Goal: Communication & Community: Answer question/provide support

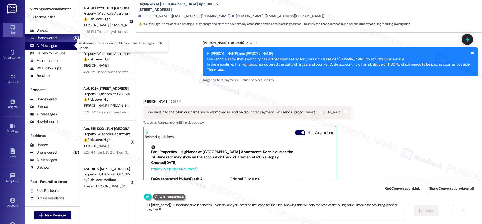
click at [62, 47] on div "All Messages (undefined)" at bounding box center [52, 46] width 55 height 8
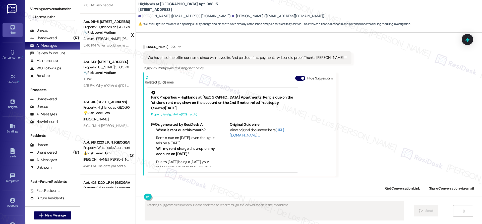
scroll to position [22, 0]
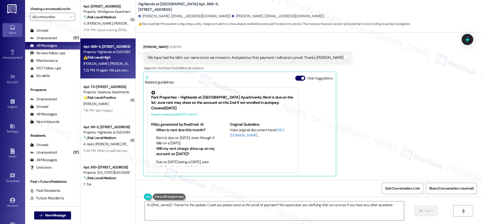
type textarea "Hi {{first_name}}! Thanks for the update. Could you please send us the proof of…"
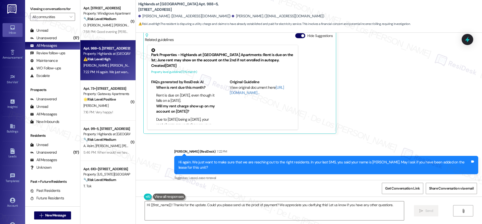
scroll to position [123, 0]
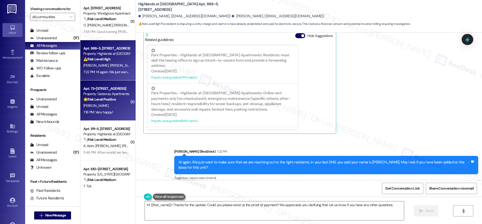
click at [113, 104] on div "[PERSON_NAME]" at bounding box center [106, 105] width 47 height 6
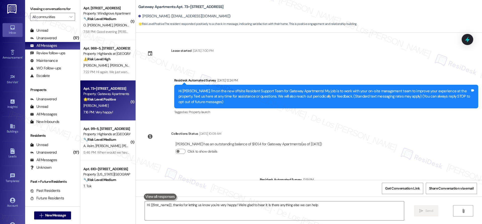
scroll to position [71, 0]
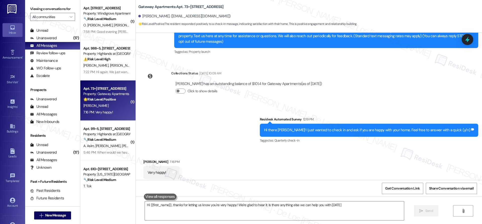
type textarea "Hi {{first_name}}, thanks for letting us know you're very happy! We're glad to …"
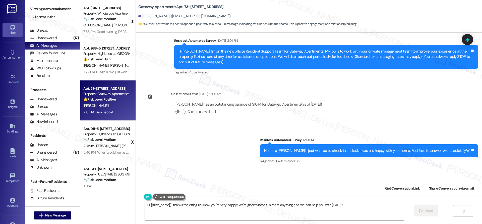
scroll to position [35, 0]
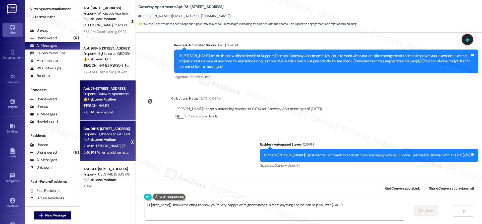
click at [114, 140] on div "🔧 Risk Level: Medium The resident is inquiring about the deadline for the pet d…" at bounding box center [106, 139] width 46 height 5
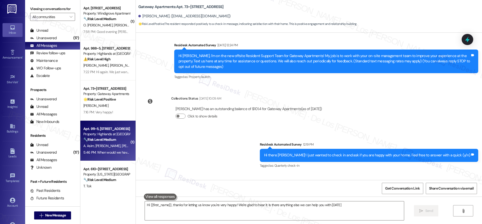
type textarea "Hi {{first_name}}, thanks for letting us know you're very happy! We're glad to …"
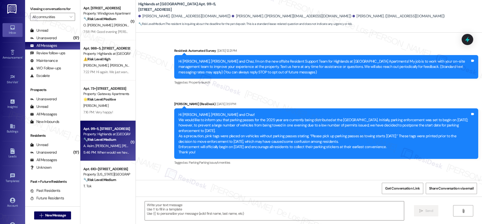
scroll to position [4315, 0]
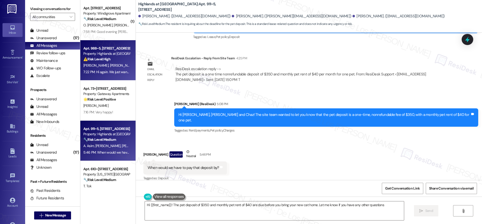
type textarea "Hi {{first_name}}! The pet deposit of $350 and monthly pet rent of $40 are due …"
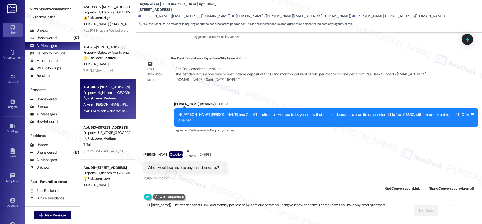
scroll to position [46, 0]
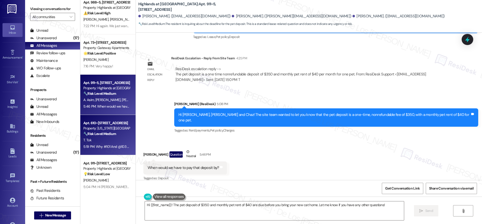
click at [116, 140] on div "T. Tok" at bounding box center [106, 140] width 47 height 6
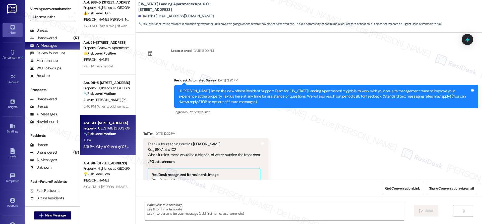
scroll to position [5479, 0]
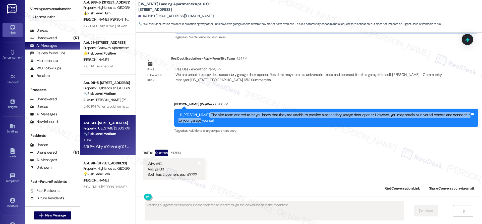
drag, startPoint x: 197, startPoint y: 103, endPoint x: 220, endPoint y: 113, distance: 25.0
click at [220, 113] on div "Hi [PERSON_NAME]! The site team wanted to let you know that they are unable to …" at bounding box center [326, 117] width 304 height 18
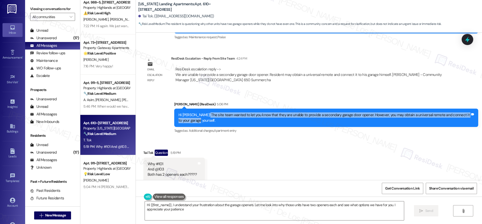
type textarea "Hi {{first_name}}, I understand your frustration about the garage openers. Let …"
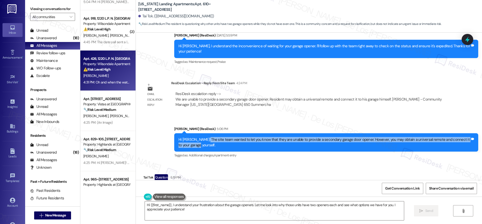
scroll to position [5454, 0]
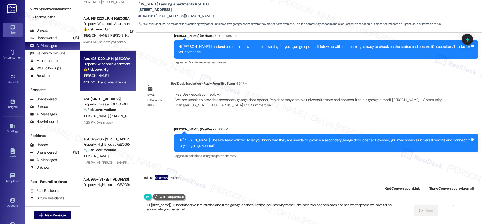
click at [112, 77] on div "[PERSON_NAME]" at bounding box center [106, 76] width 47 height 6
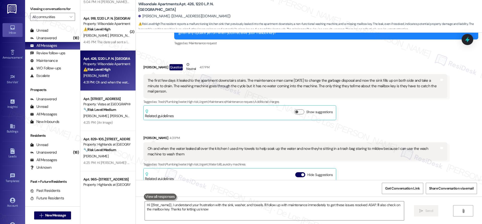
type textarea "Hi {{first_name}}, I understand your frustration with the sink, washer, and tow…"
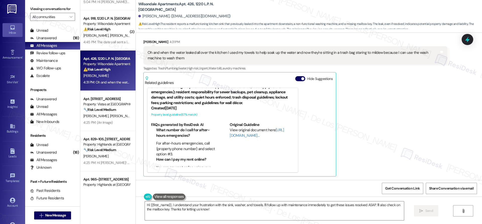
scroll to position [276, 0]
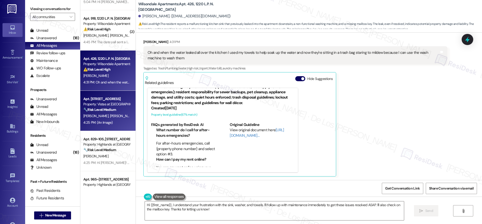
click at [102, 110] on strong "🔧 Risk Level: Medium" at bounding box center [99, 109] width 33 height 5
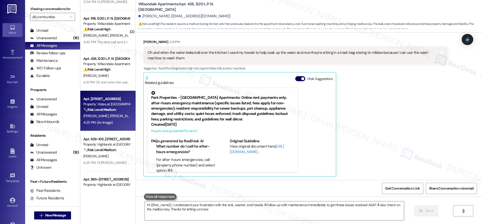
type textarea "Hi {{first_name}}, I understand your frustration with the sink, washer, and tow…"
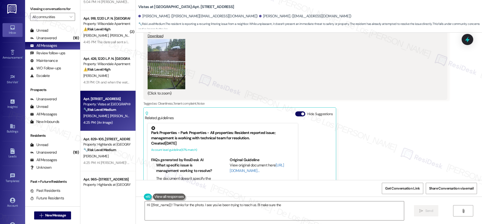
scroll to position [1041, 0]
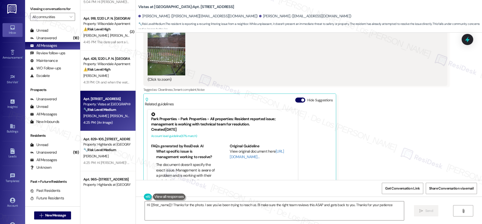
type textarea "Hi {{first_name}}! Thanks for the photo. I see you've been trying to reach us. …"
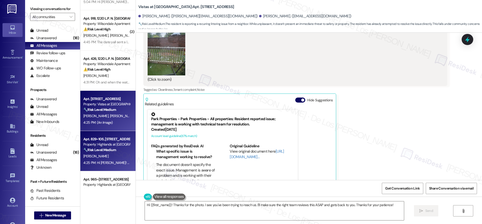
click at [109, 145] on div "Property: Highlands at [GEOGRAPHIC_DATA] Apartments" at bounding box center [106, 144] width 46 height 5
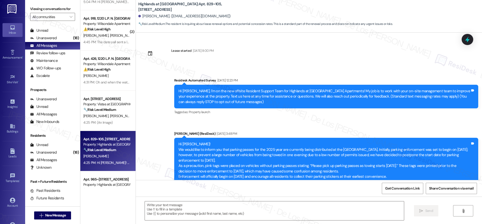
scroll to position [6468, 0]
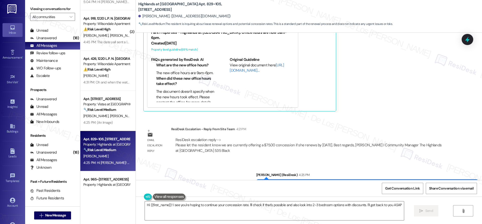
type textarea "Hi {{first_name}}! I see you're hoping to continue your concession rate. I'll c…"
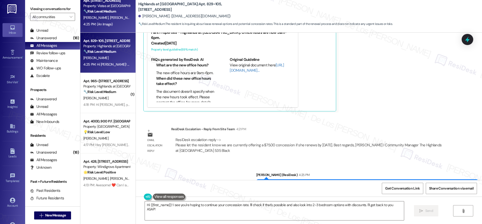
scroll to position [329, 0]
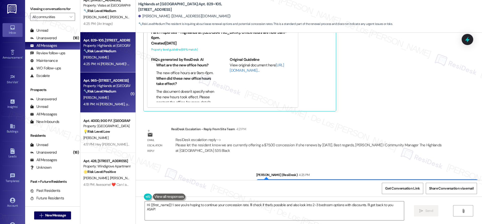
click at [107, 95] on div "[PERSON_NAME]" at bounding box center [106, 97] width 47 height 6
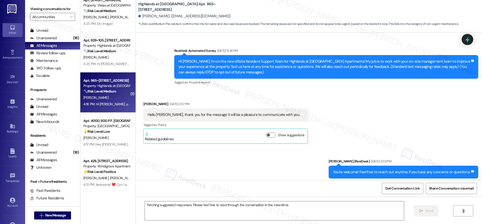
scroll to position [5647, 0]
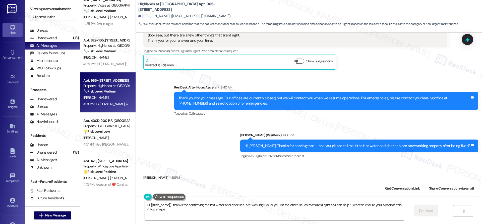
type textarea "Hi {{first_name}}, thanks for confirming the hot water and door seal are workin…"
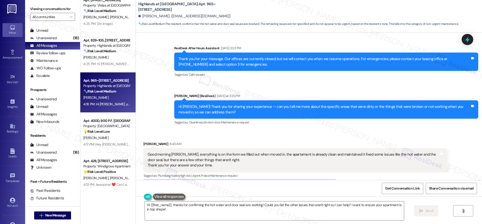
scroll to position [5647, 0]
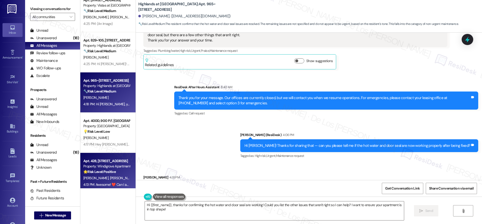
click at [100, 172] on strong "🌟 Risk Level: Positive" at bounding box center [99, 171] width 32 height 5
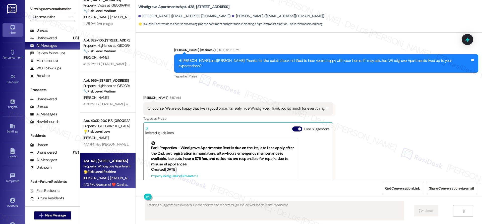
scroll to position [259, 0]
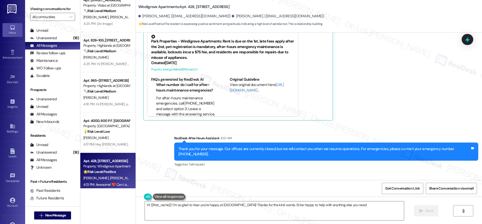
type textarea "Hi {{first_name}}! I'm so glad to hear you're happy at [GEOGRAPHIC_DATA]! Thank…"
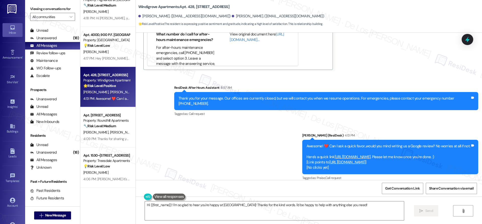
scroll to position [417, 0]
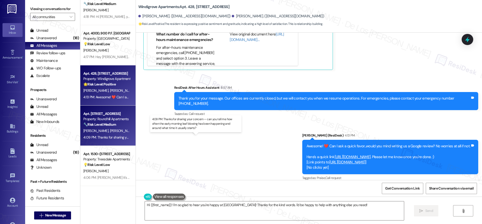
click at [101, 136] on div "4:09 PM: Thanks for sharing your concern — can you tell me how often the early …" at bounding box center [200, 137] width 235 height 5
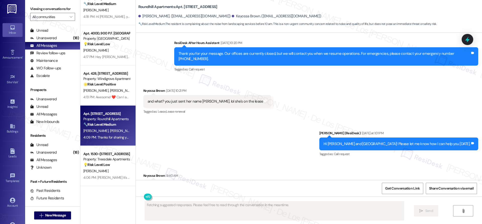
scroll to position [271, 0]
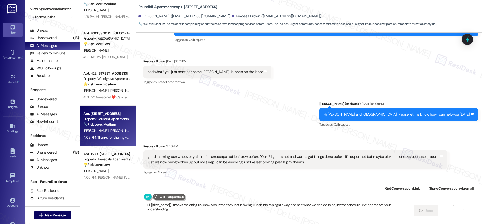
type textarea "Hi {{first_name}}, thanks for letting us know about the early leaf blowing. I'l…"
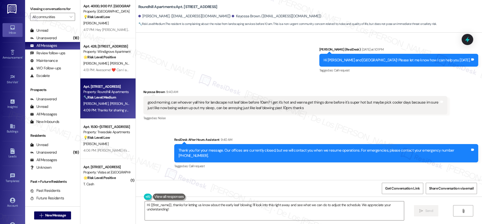
scroll to position [361, 0]
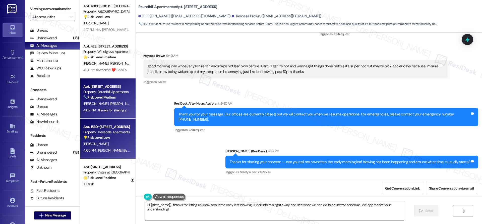
click at [108, 128] on div "Apt. 1530~[STREET_ADDRESS]" at bounding box center [106, 126] width 46 height 5
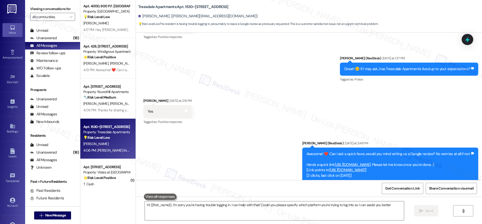
type textarea "Hi {{first_name}}, I'm sorry you're having trouble logging in. I can help with …"
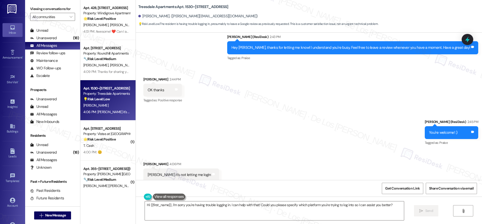
scroll to position [485, 0]
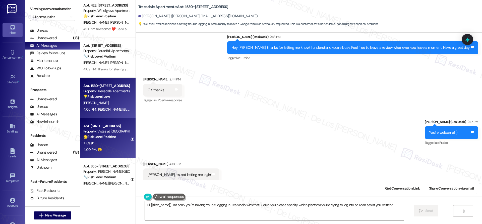
click at [119, 135] on div "🌟 Risk Level: Positive The resident clarified their initial statement and apolo…" at bounding box center [106, 136] width 46 height 5
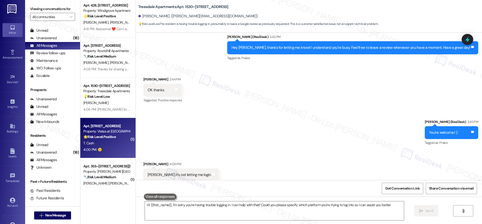
type textarea "Hi {{first_name}}, I'm sorry you're having trouble logging in. I can help with …"
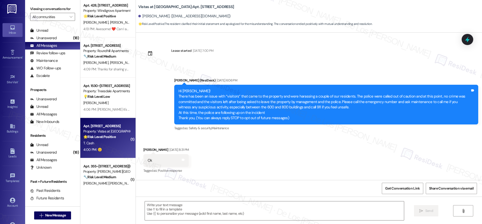
scroll to position [3537, 0]
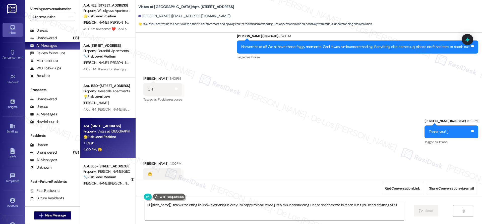
type textarea "Hi {{first_name}}, thanks for letting us know everything is okay! I'm happy to …"
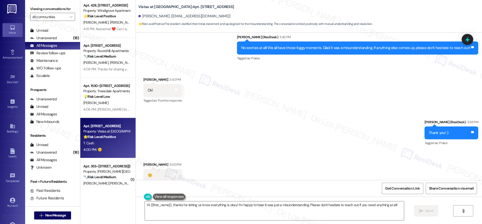
scroll to position [3536, 0]
